Goal: Transaction & Acquisition: Purchase product/service

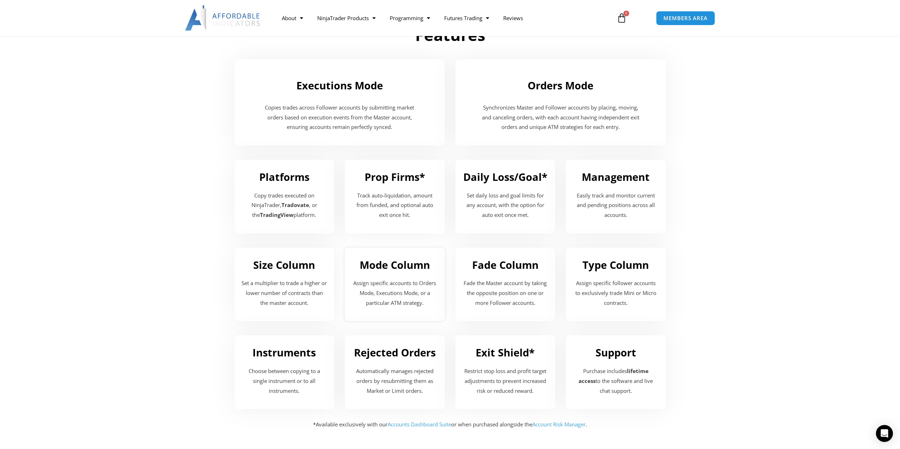
scroll to position [742, 0]
click at [523, 365] on div "Exit Shield* Restrict stop loss and profit target adjustments to prevent increa…" at bounding box center [505, 373] width 100 height 74
click at [516, 367] on p "Restrict stop loss and profit target adjustments to prevent increased risk or r…" at bounding box center [505, 382] width 86 height 30
click at [388, 356] on h2 "Rejected Orders" at bounding box center [395, 352] width 86 height 13
click at [401, 298] on p "Assign specific accounts to Orders Mode, Executions Mode, or a particular ATM s…" at bounding box center [395, 294] width 86 height 30
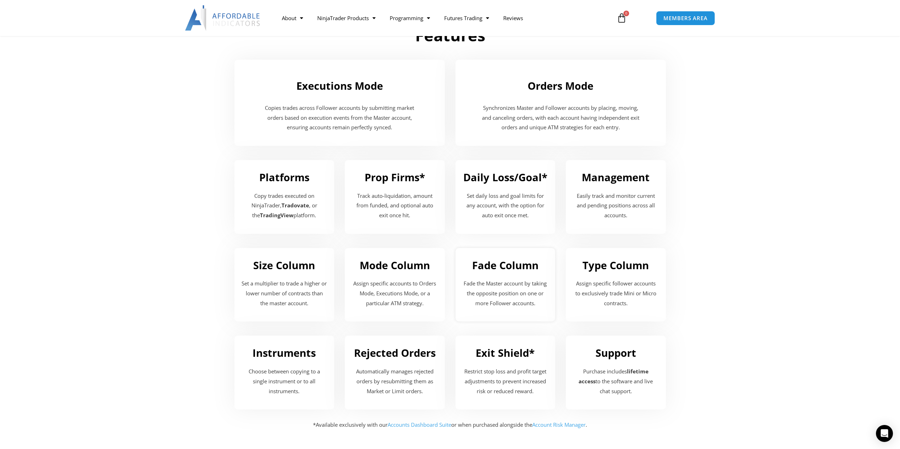
click at [497, 294] on p "Fade the Master account by taking the opposite position on one or more Follower…" at bounding box center [505, 294] width 86 height 30
click at [608, 289] on p "Assign specific follower accounts to exclusively trade Mini or Micro contracts." at bounding box center [616, 294] width 86 height 30
click at [626, 226] on div "Management Easily track and monitor current and pending positions across all ac…" at bounding box center [616, 197] width 100 height 74
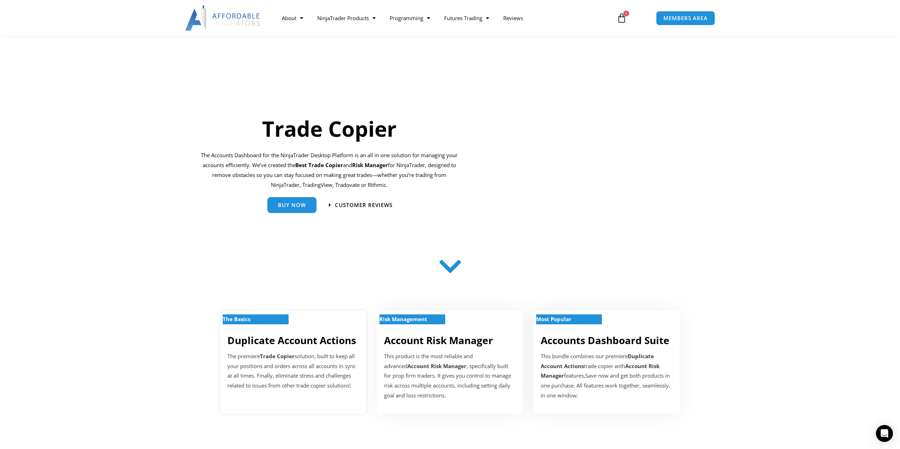
scroll to position [0, 0]
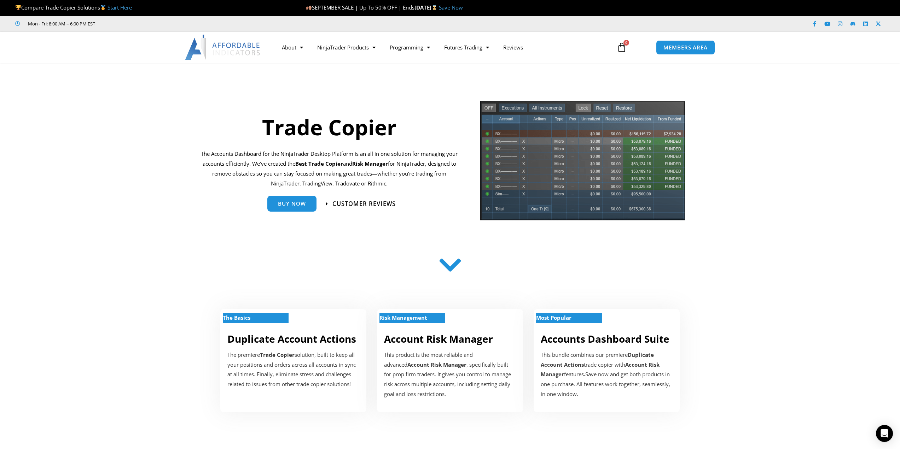
click at [362, 202] on span "Customer Reviews" at bounding box center [363, 204] width 63 height 6
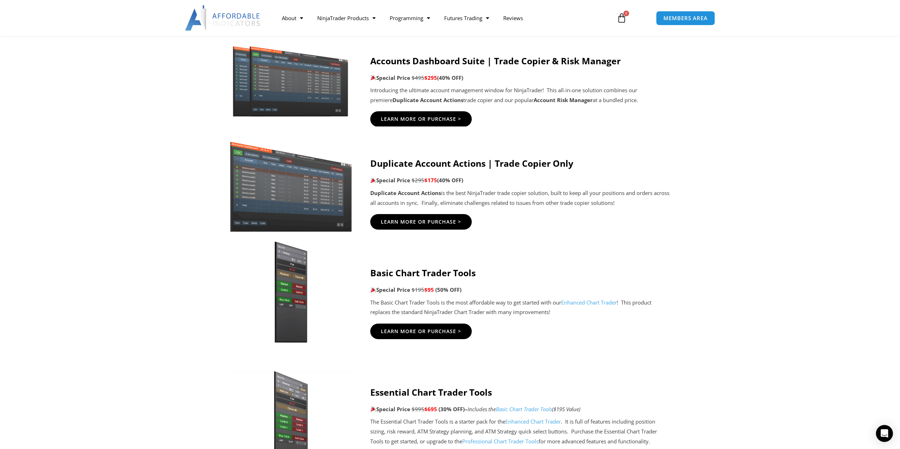
scroll to position [389, 0]
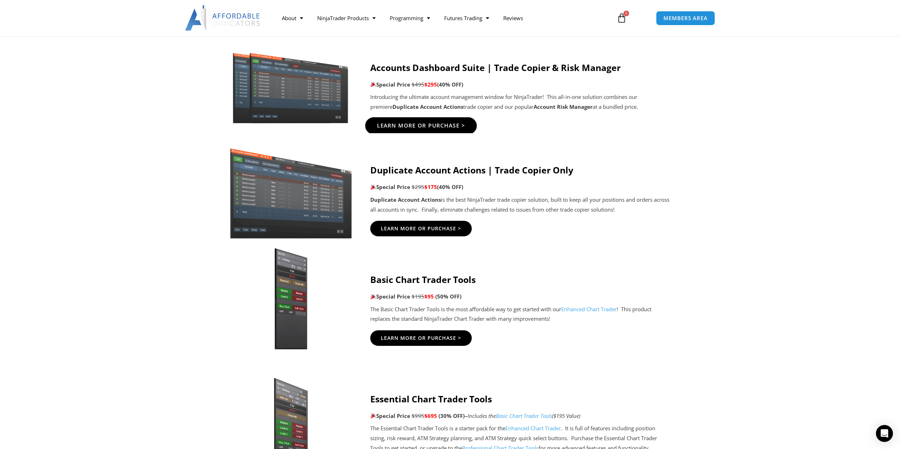
click at [428, 126] on span "Learn More Or Purchase >" at bounding box center [420, 125] width 88 height 5
